Goal: Transaction & Acquisition: Purchase product/service

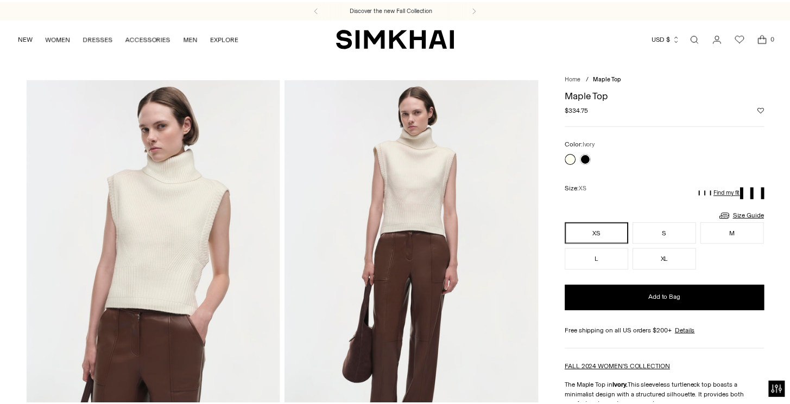
scroll to position [847, 0]
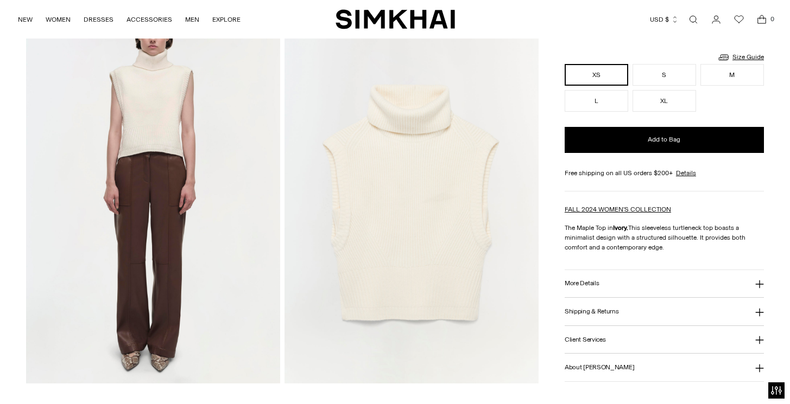
click at [403, 166] on img at bounding box center [411, 193] width 254 height 381
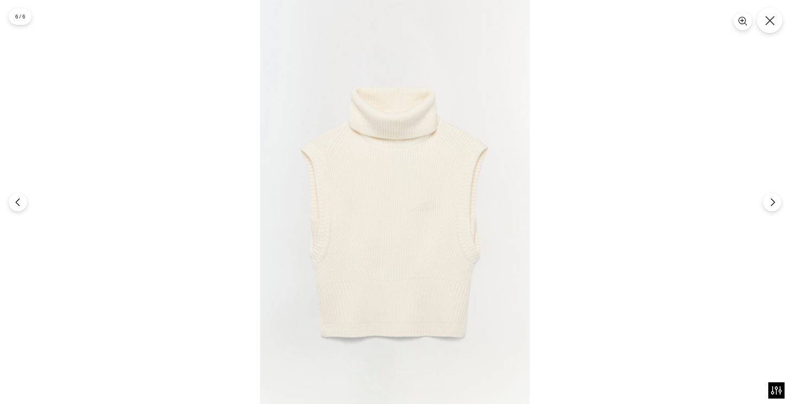
click at [767, 16] on icon "Close" at bounding box center [770, 21] width 10 height 10
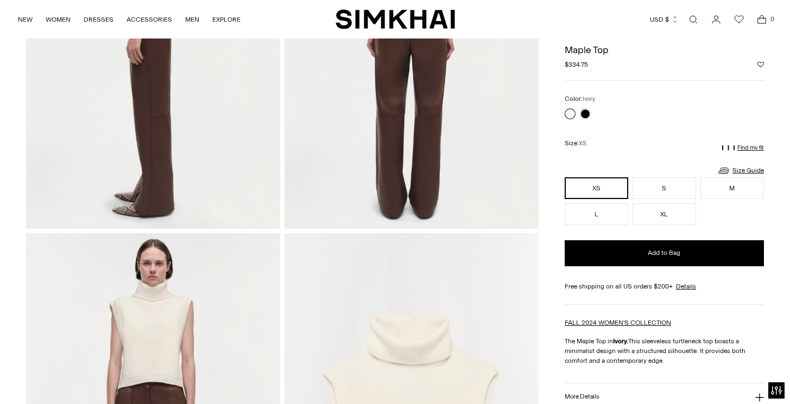
scroll to position [0, 0]
